Goal: Task Accomplishment & Management: Use online tool/utility

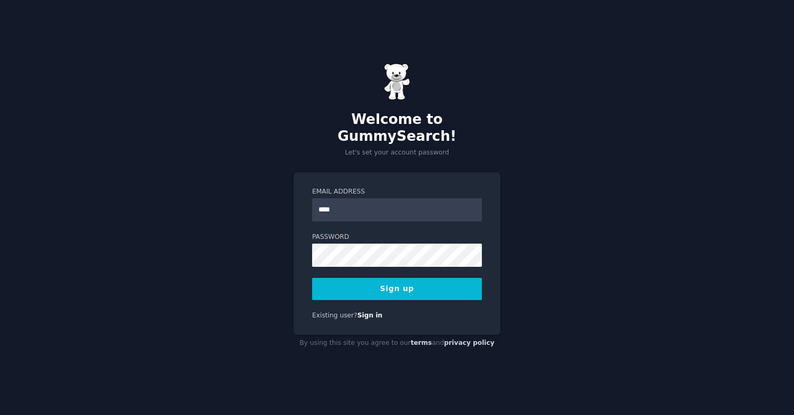
type input "**********"
click at [378, 284] on button "Sign up" at bounding box center [397, 289] width 170 height 22
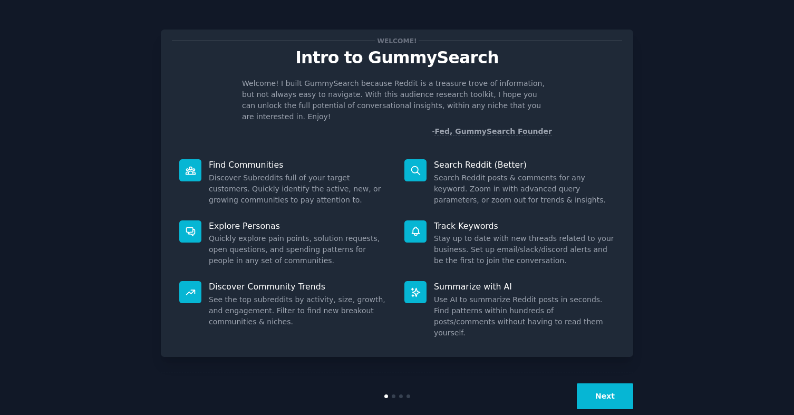
click at [602, 383] on button "Next" at bounding box center [605, 396] width 56 height 26
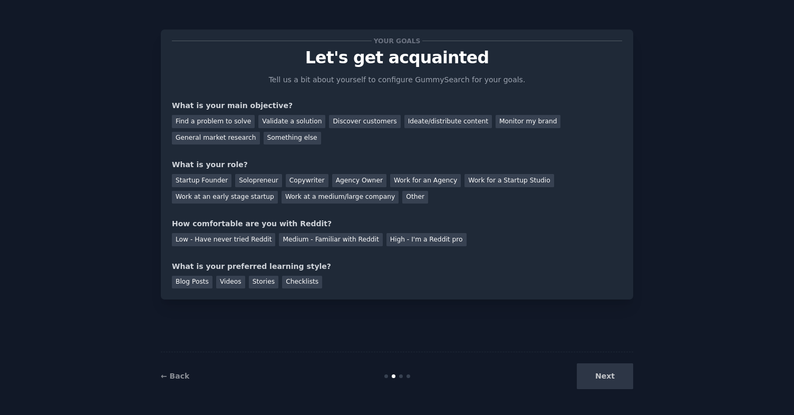
click at [598, 379] on div "Next" at bounding box center [555, 376] width 158 height 26
click at [286, 123] on div "Validate a solution" at bounding box center [291, 121] width 67 height 13
click at [217, 142] on div "General market research" at bounding box center [216, 138] width 88 height 13
click at [287, 123] on div "Validate a solution" at bounding box center [291, 121] width 67 height 13
click at [210, 183] on div "Startup Founder" at bounding box center [202, 180] width 60 height 13
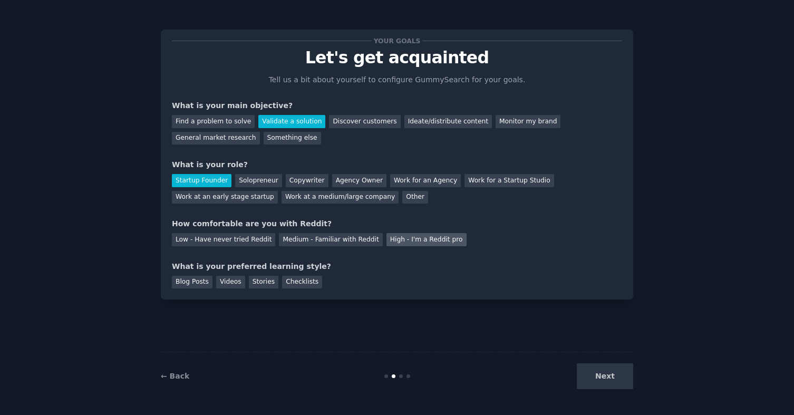
click at [402, 234] on div "High - I'm a Reddit pro" at bounding box center [426, 239] width 80 height 13
click at [268, 283] on div "Stories" at bounding box center [264, 282] width 30 height 13
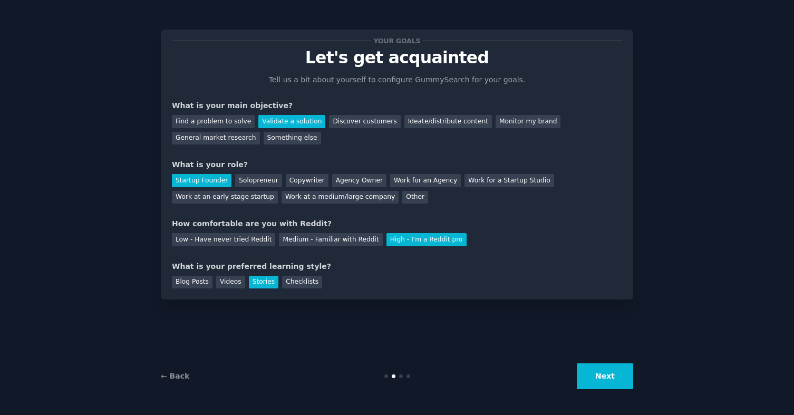
click at [597, 377] on button "Next" at bounding box center [605, 376] width 56 height 26
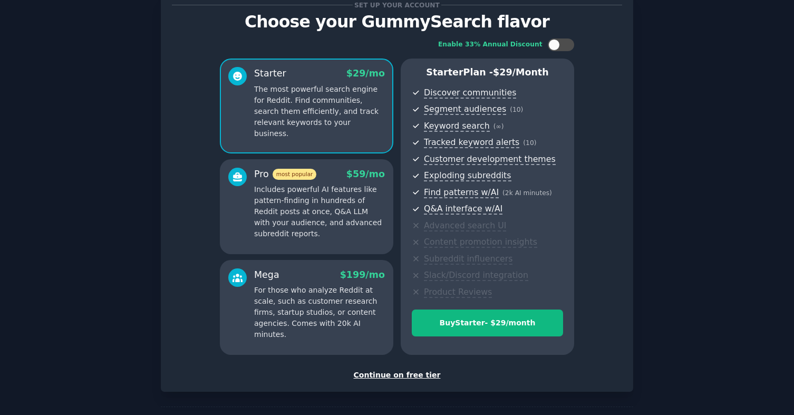
scroll to position [76, 0]
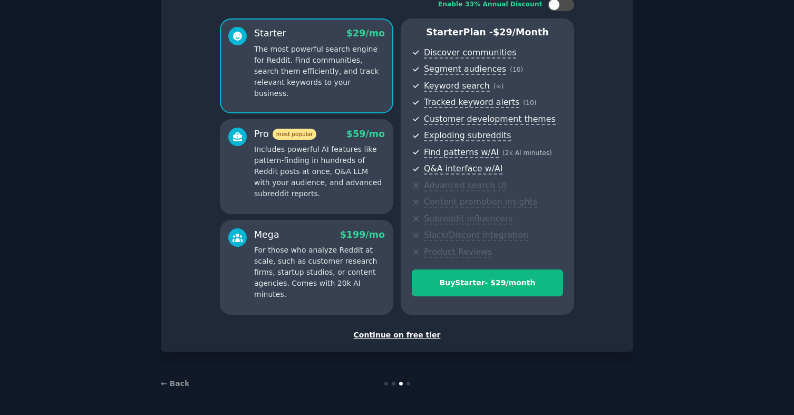
click at [395, 333] on div "Continue on free tier" at bounding box center [397, 335] width 450 height 11
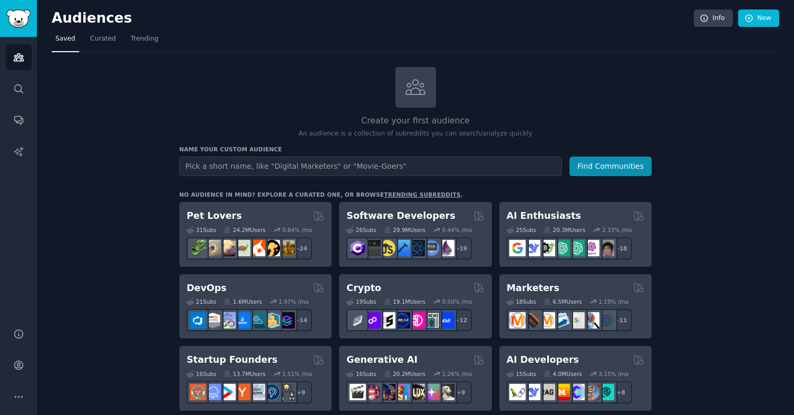
click at [307, 167] on input "text" at bounding box center [370, 167] width 383 height 20
type input "turo"
click at [612, 169] on button "Find Communities" at bounding box center [610, 167] width 82 height 20
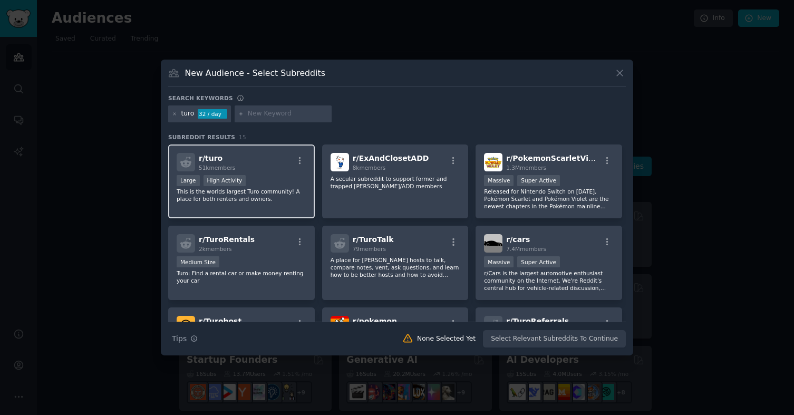
click at [268, 167] on div "r/ turo 51k members" at bounding box center [242, 162] width 130 height 18
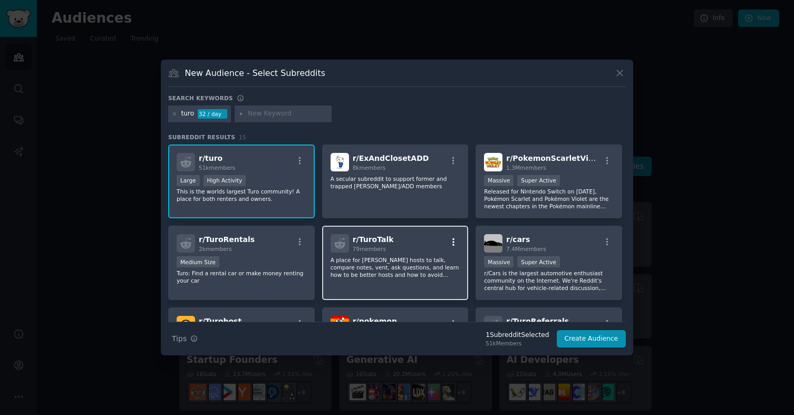
scroll to position [34, 0]
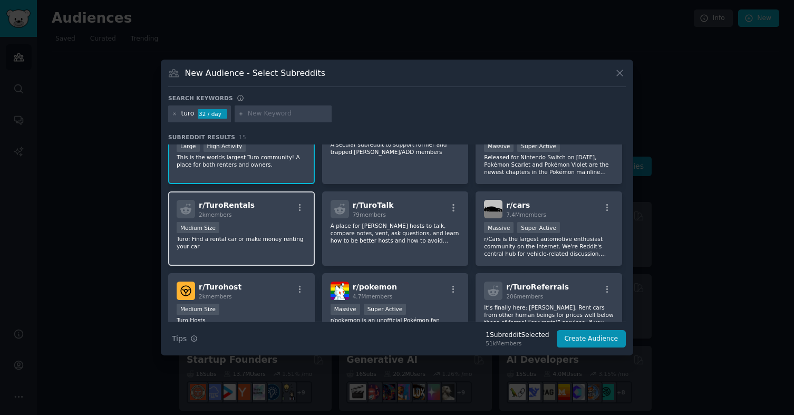
click at [266, 235] on p "Turo: Find a rental car or make money renting your car" at bounding box center [242, 242] width 130 height 15
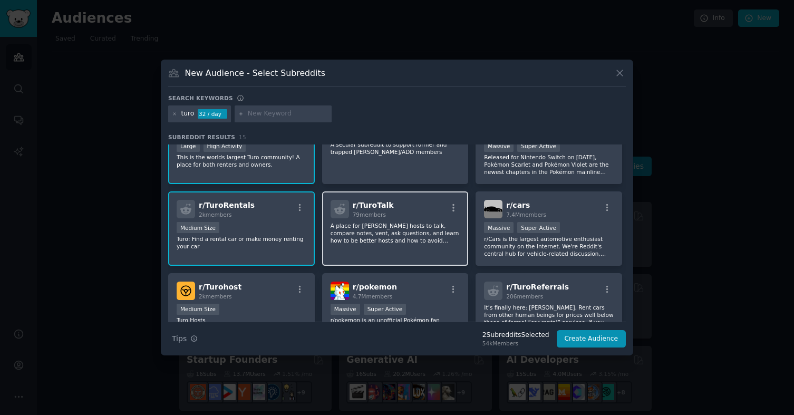
click at [371, 236] on p "A place for [PERSON_NAME] hosts to talk, compare notes, vent, ask questions, an…" at bounding box center [396, 233] width 130 height 22
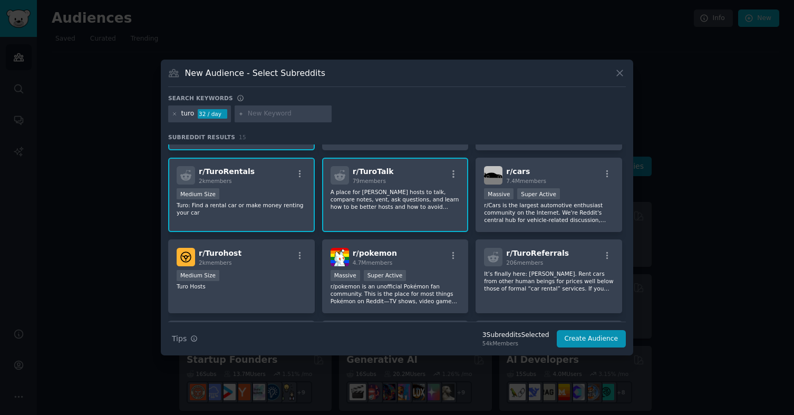
scroll to position [70, 0]
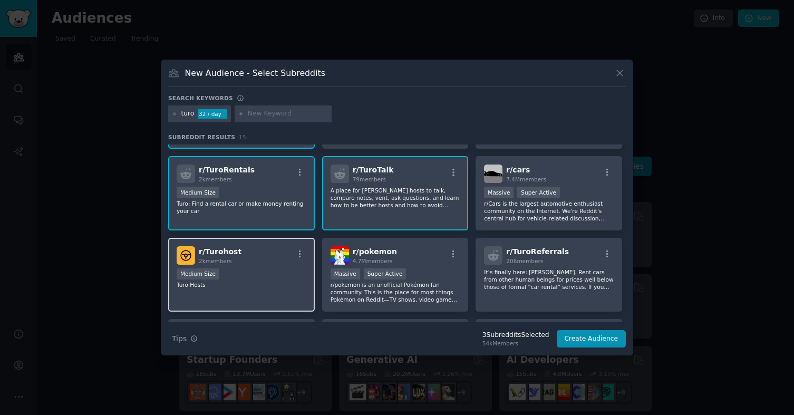
click at [272, 278] on div "Medium Size" at bounding box center [242, 274] width 130 height 13
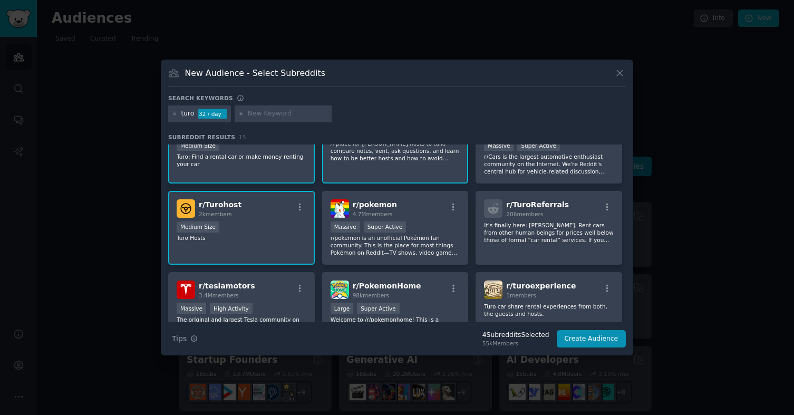
scroll to position [118, 0]
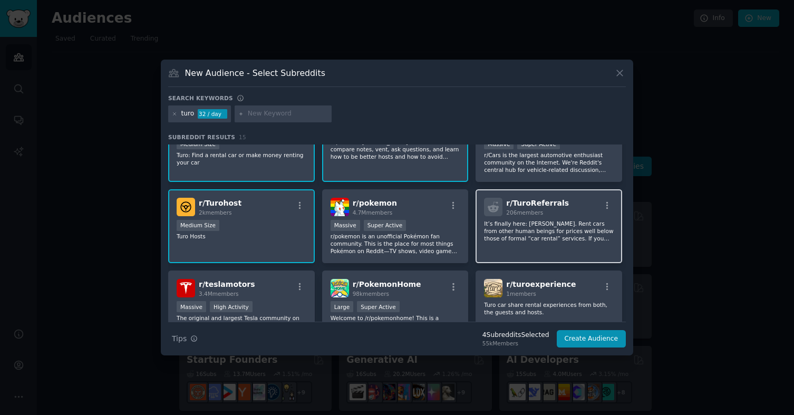
click at [528, 248] on div "r/ TuroReferrals 206 members It’s finally here: [PERSON_NAME]. Rent cars from o…" at bounding box center [549, 226] width 147 height 74
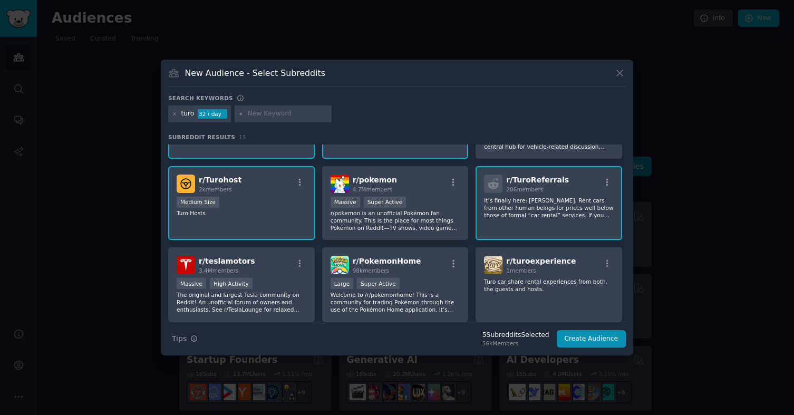
scroll to position [149, 0]
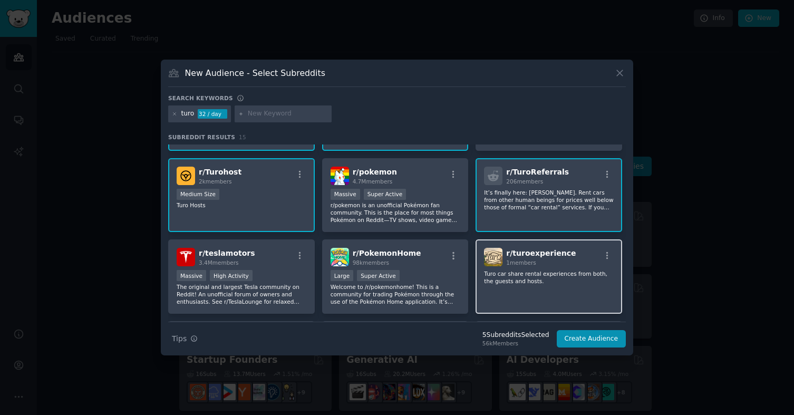
click at [561, 283] on p "Turo car share rental experiences from both, the guests and hosts." at bounding box center [549, 277] width 130 height 15
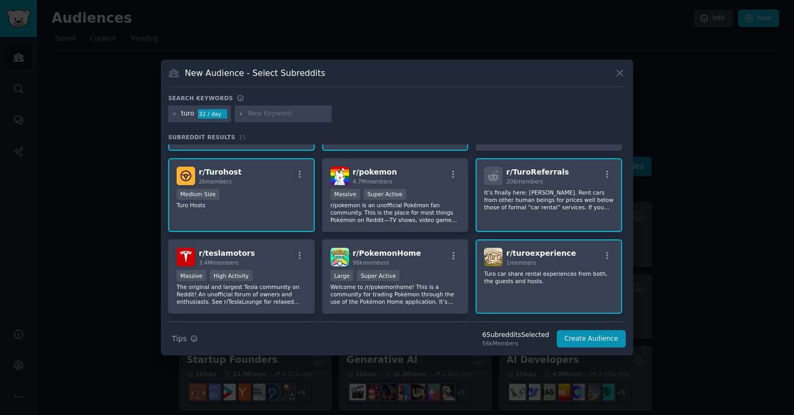
scroll to position [0, 0]
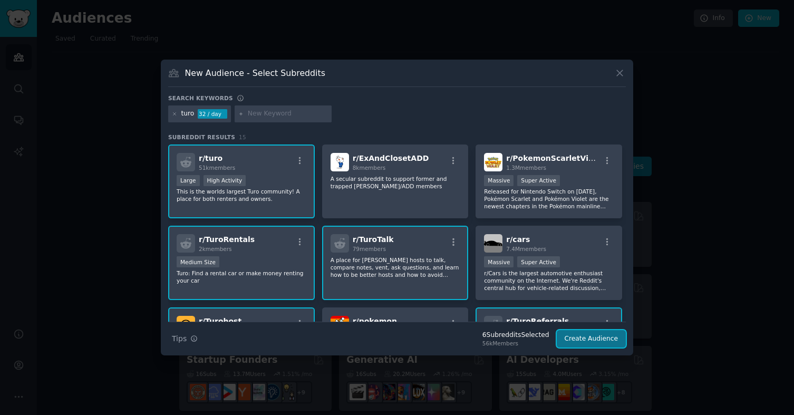
click at [583, 338] on button "Create Audience" at bounding box center [592, 339] width 70 height 18
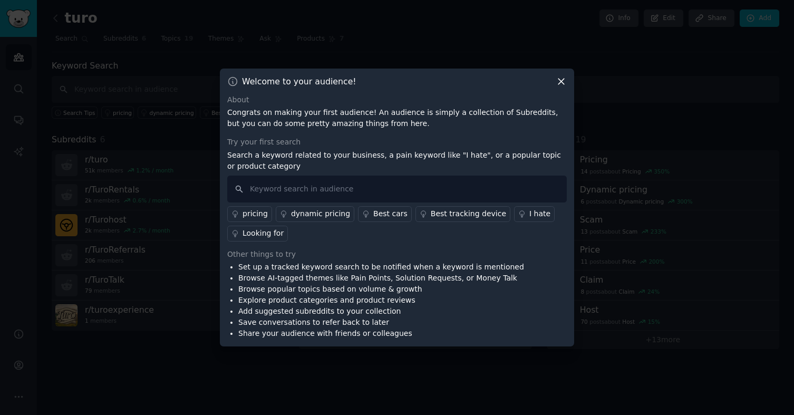
click at [556, 86] on icon at bounding box center [561, 81] width 11 height 11
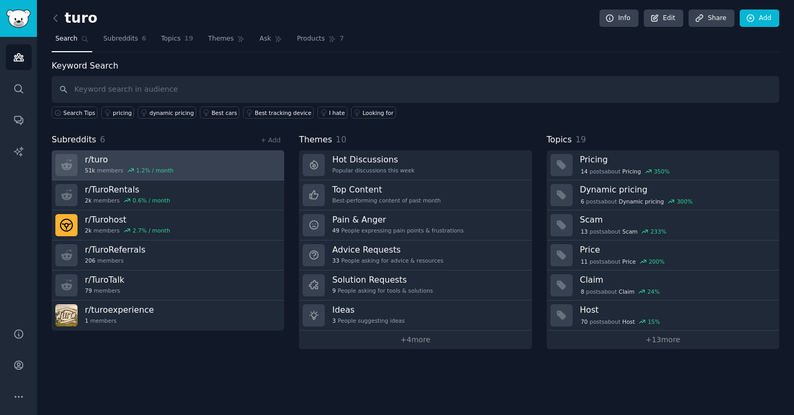
click at [215, 168] on link "r/ turo 51k members 1.2 % / month" at bounding box center [168, 165] width 233 height 30
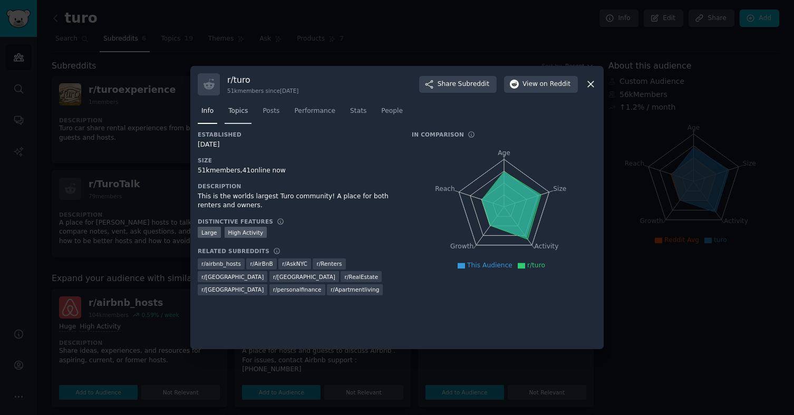
click at [235, 110] on span "Topics" at bounding box center [238, 111] width 20 height 9
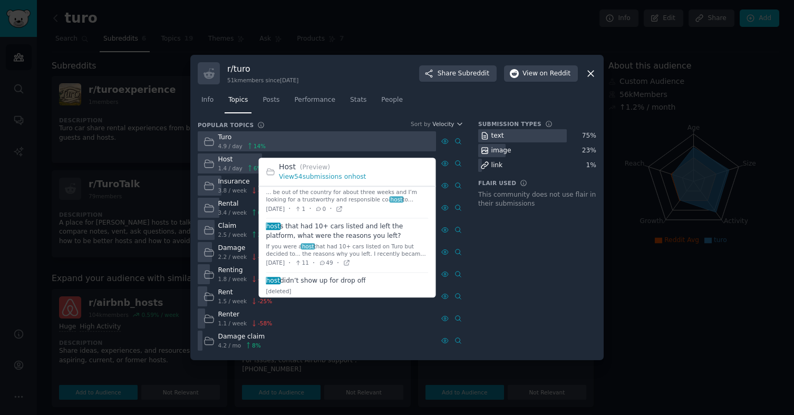
scroll to position [219, 0]
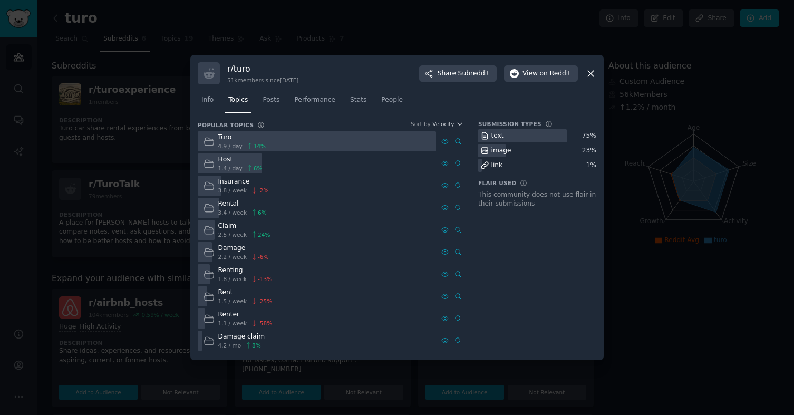
click at [594, 72] on icon at bounding box center [590, 73] width 11 height 11
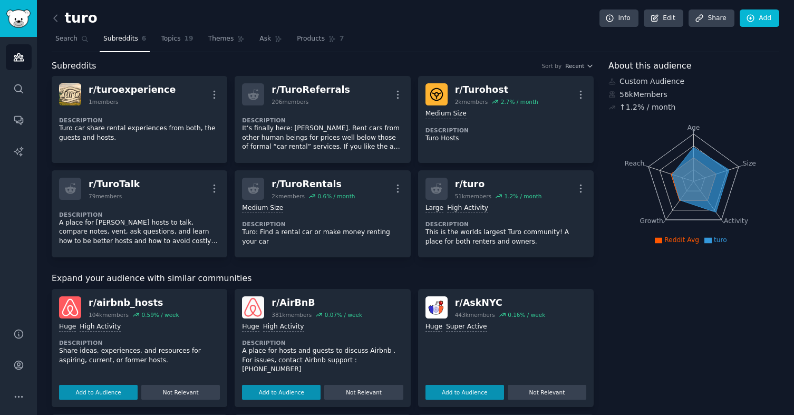
scroll to position [24, 0]
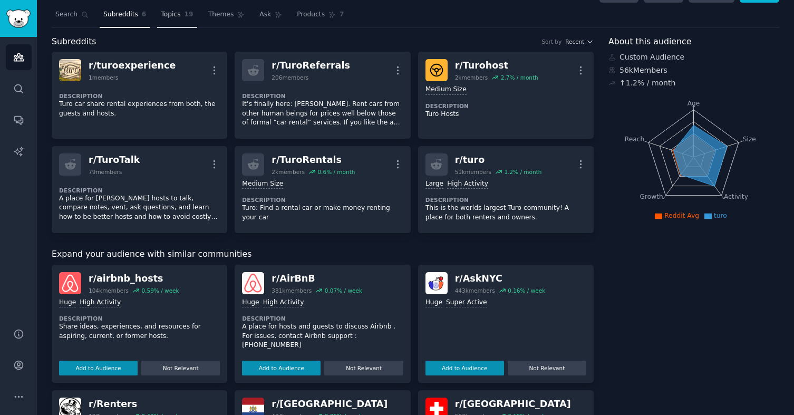
click at [166, 11] on span "Topics" at bounding box center [171, 14] width 20 height 9
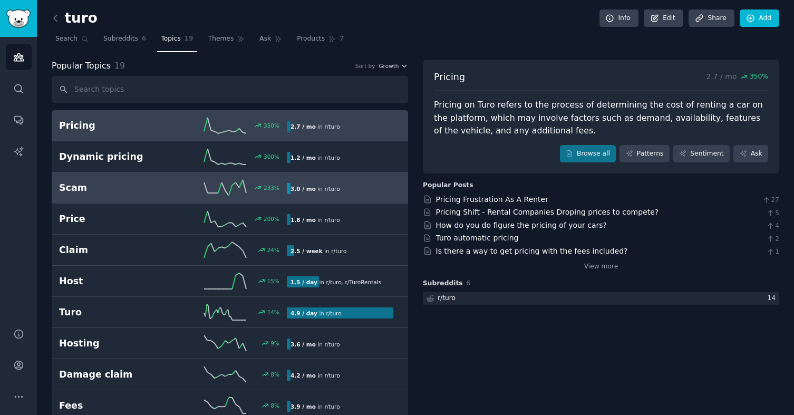
click at [128, 183] on h2 "Scam" at bounding box center [116, 187] width 114 height 13
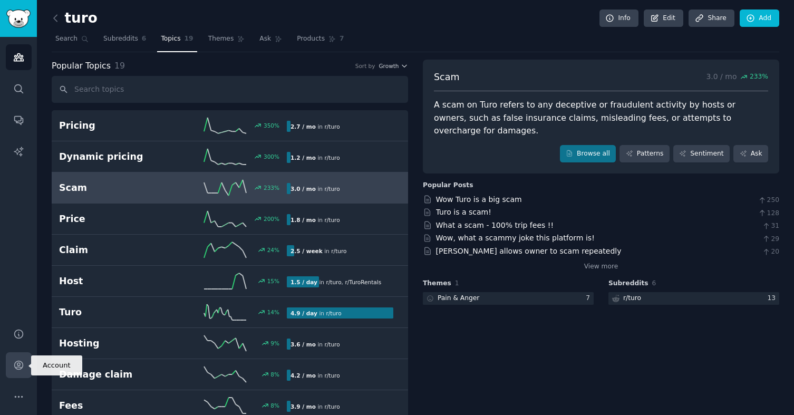
click at [20, 366] on icon "Sidebar" at bounding box center [18, 365] width 11 height 11
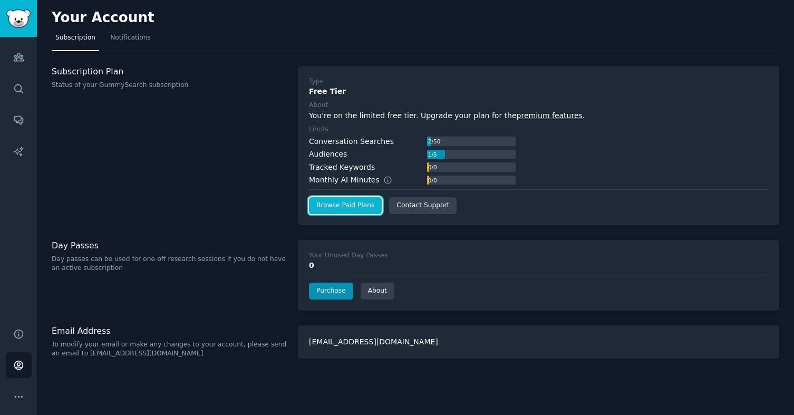
click at [372, 209] on link "Browse Paid Plans" at bounding box center [345, 205] width 73 height 17
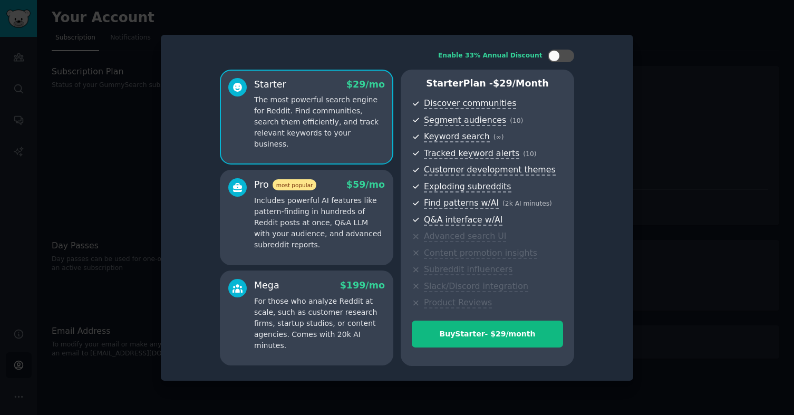
click at [701, 248] on div at bounding box center [397, 207] width 794 height 415
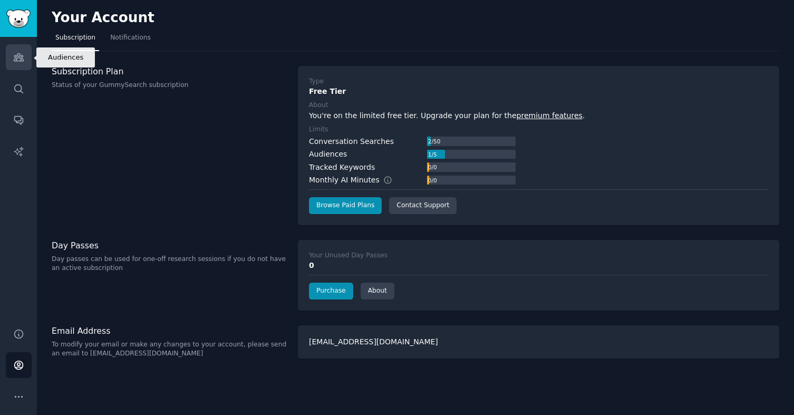
click at [17, 60] on icon "Sidebar" at bounding box center [18, 57] width 11 height 11
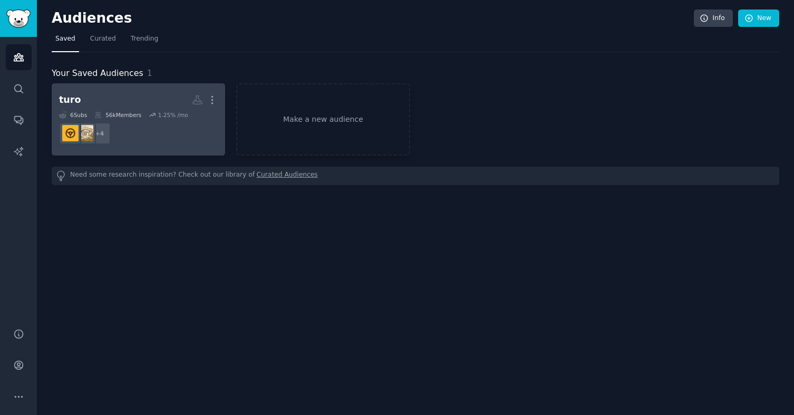
click at [126, 131] on dd "+ 4" at bounding box center [138, 134] width 159 height 30
